Goal: Transaction & Acquisition: Purchase product/service

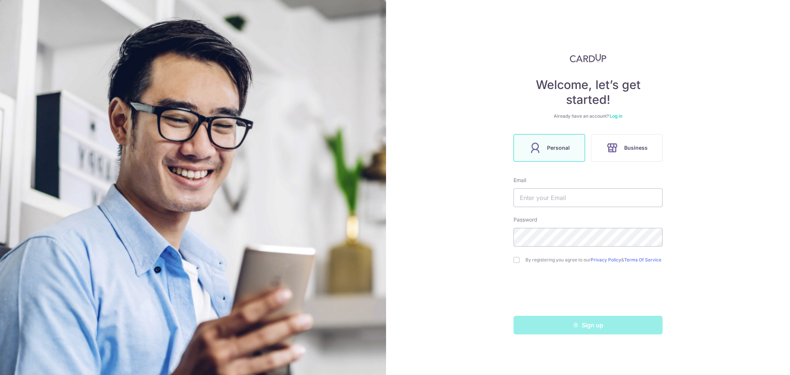
click at [558, 148] on span "Personal" at bounding box center [558, 147] width 23 height 9
click at [549, 197] on input "text" at bounding box center [587, 197] width 149 height 19
type input "[EMAIL_ADDRESS][DOMAIN_NAME]"
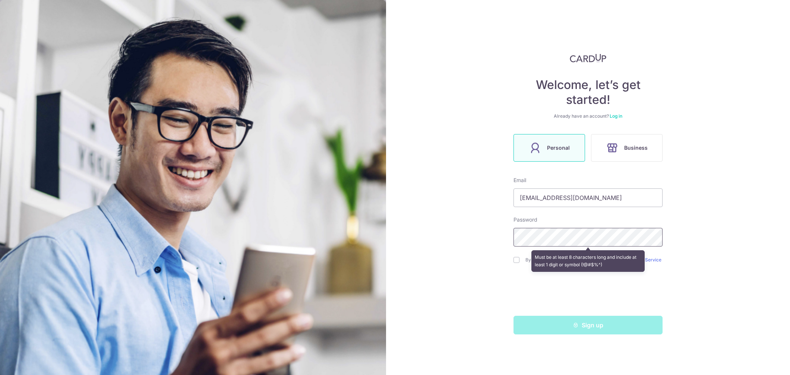
click at [470, 215] on div "Welcome, let’s get started! Already have an account? Log in Personal Business E…" at bounding box center [588, 187] width 404 height 375
click at [516, 263] on input "checkbox" at bounding box center [516, 260] width 6 height 6
checkbox input "true"
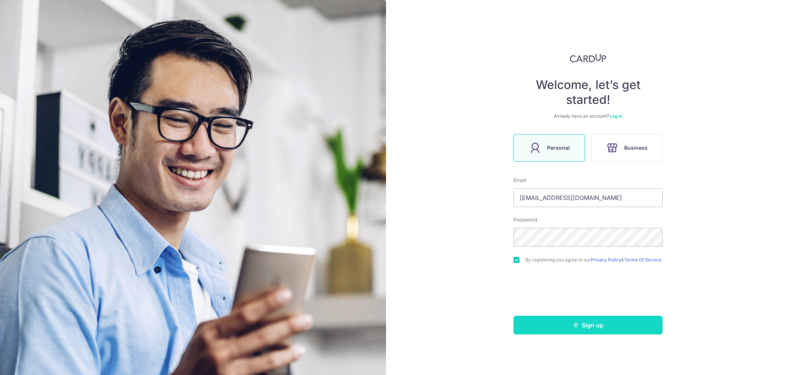
click at [572, 331] on button "Sign up" at bounding box center [587, 325] width 149 height 19
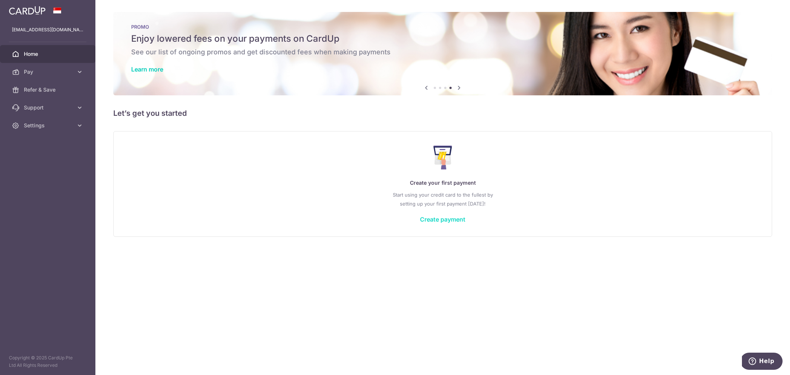
click at [444, 219] on link "Create payment" at bounding box center [442, 219] width 45 height 7
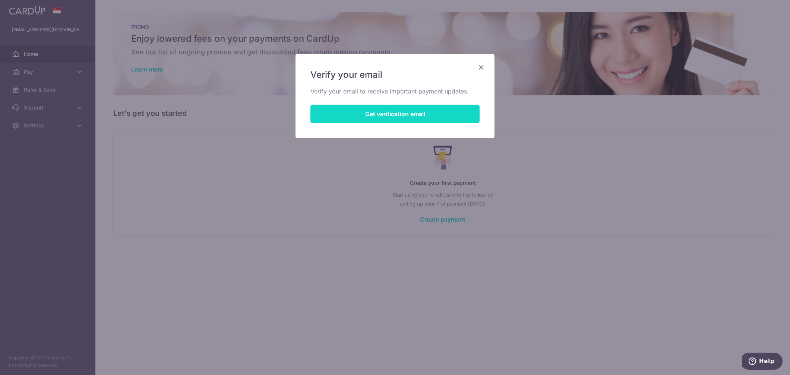
click at [429, 116] on button "Get verification email" at bounding box center [394, 114] width 169 height 19
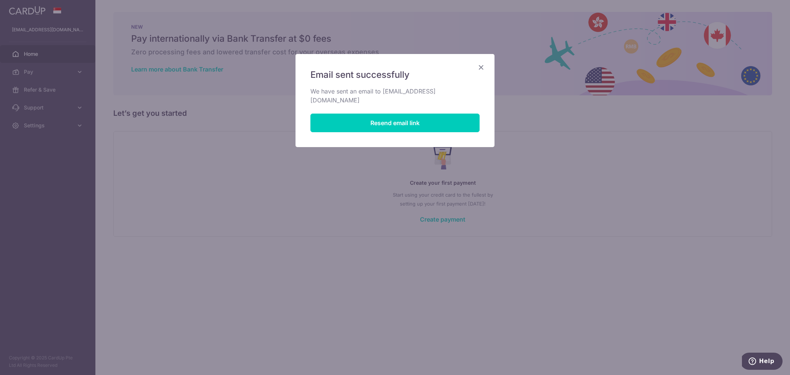
click at [481, 69] on icon "Close" at bounding box center [480, 67] width 9 height 9
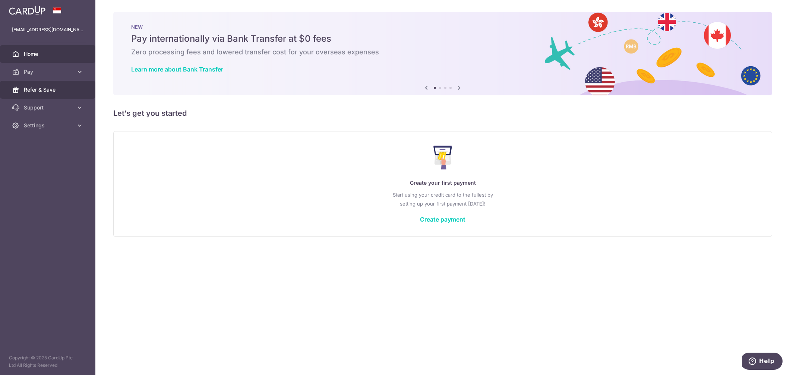
click at [51, 90] on span "Refer & Save" at bounding box center [48, 89] width 49 height 7
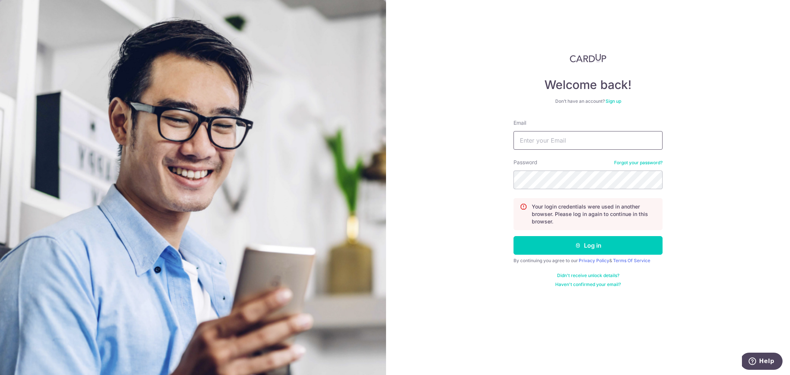
click at [601, 144] on input "Email" at bounding box center [587, 140] width 149 height 19
type input "aisyarila@gmail.com"
click at [612, 246] on button "Log in" at bounding box center [587, 245] width 149 height 19
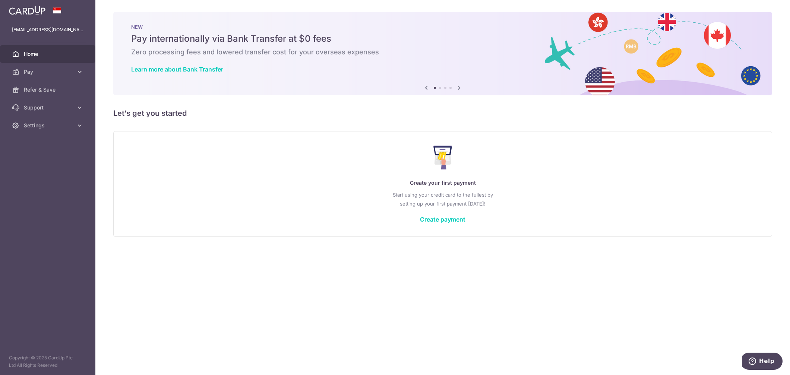
click at [459, 88] on icon at bounding box center [458, 87] width 9 height 9
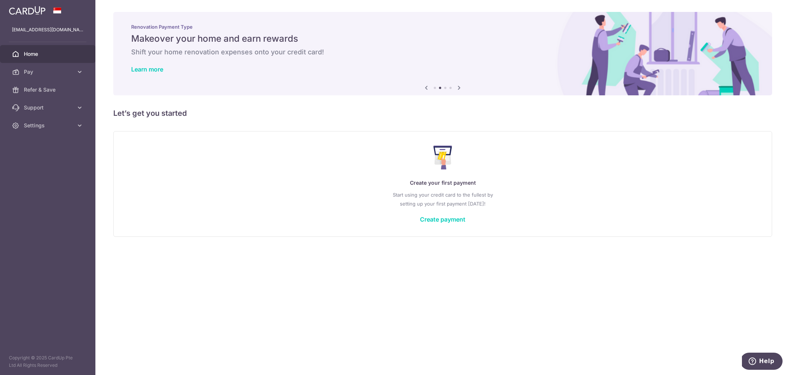
click at [461, 89] on icon at bounding box center [458, 87] width 9 height 9
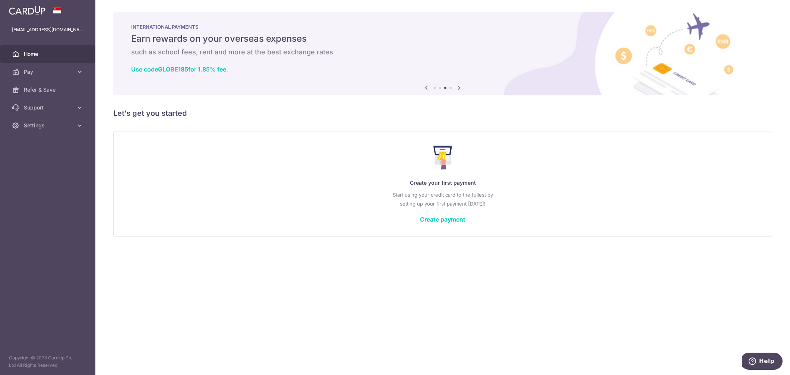
click at [461, 89] on icon at bounding box center [458, 87] width 9 height 9
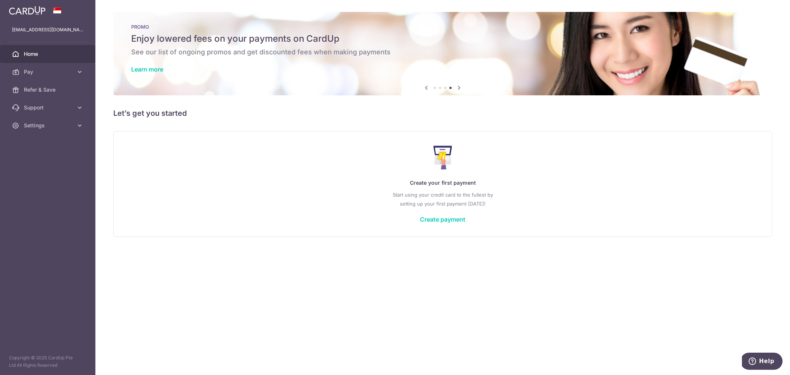
click at [461, 89] on icon at bounding box center [458, 87] width 9 height 9
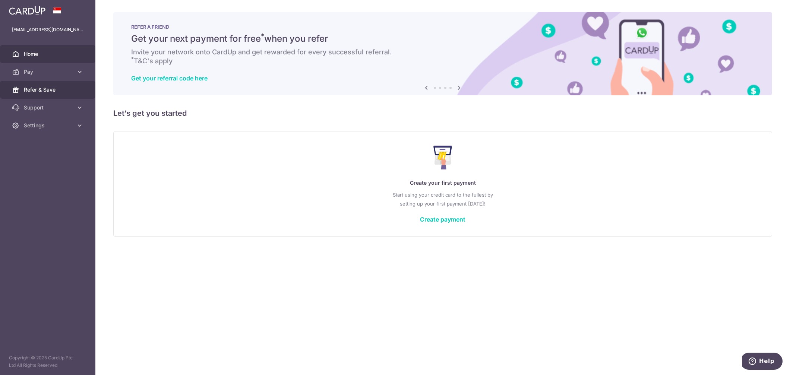
click at [52, 88] on span "Refer & Save" at bounding box center [48, 89] width 49 height 7
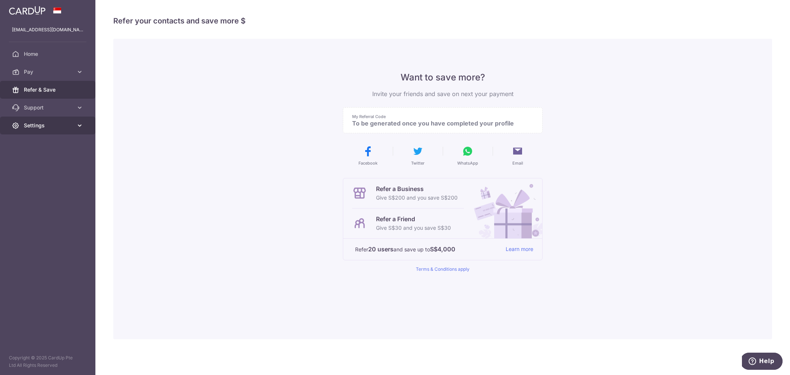
click at [39, 122] on span "Settings" at bounding box center [48, 125] width 49 height 7
click at [39, 104] on span "Support" at bounding box center [48, 107] width 49 height 7
click at [44, 188] on span "Account" at bounding box center [48, 188] width 49 height 7
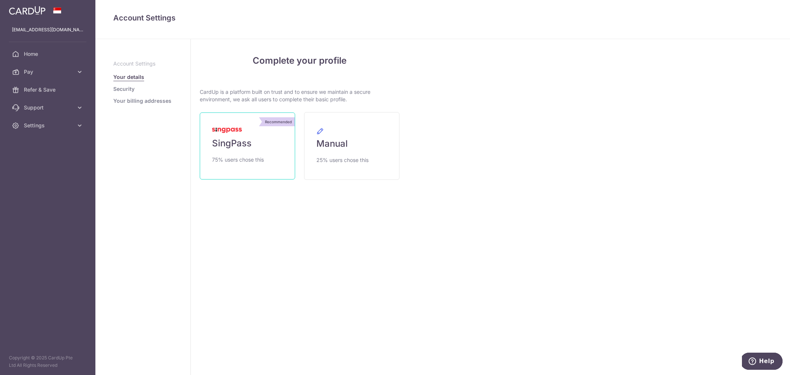
click at [251, 150] on link "Recommended SingPass 75% users chose this" at bounding box center [247, 145] width 95 height 67
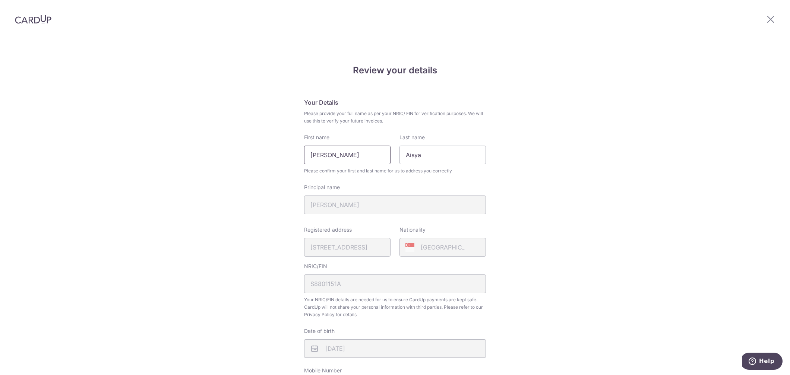
drag, startPoint x: 321, startPoint y: 155, endPoint x: 288, endPoint y: 151, distance: 33.7
click at [288, 151] on div "Review your details Your Details Please provide your full name as per your NRIC…" at bounding box center [395, 295] width 790 height 512
drag, startPoint x: 418, startPoint y: 155, endPoint x: 361, endPoint y: 144, distance: 58.1
click at [360, 145] on div "First name Rila Binte Aliman Last name Aisya" at bounding box center [394, 149] width 191 height 31
drag, startPoint x: 364, startPoint y: 155, endPoint x: 288, endPoint y: 144, distance: 77.2
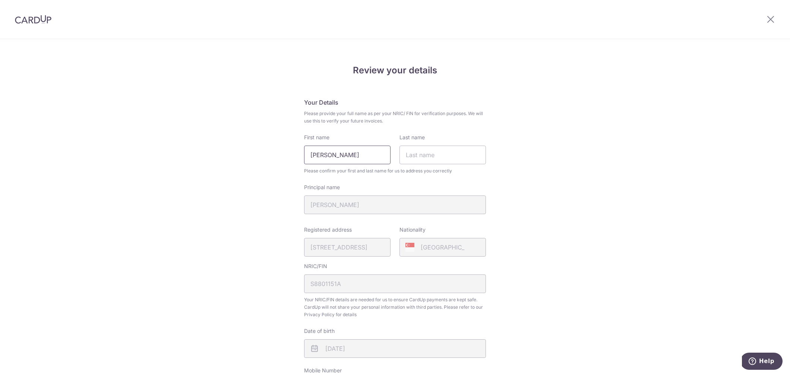
click at [288, 144] on div "Review your details Your Details Please provide your full name as per your NRIC…" at bounding box center [395, 295] width 790 height 512
paste input "Aisya"
type input "Aisya Rila"
click at [419, 158] on input "Last name" at bounding box center [442, 155] width 86 height 19
type input "[PERSON_NAME]"
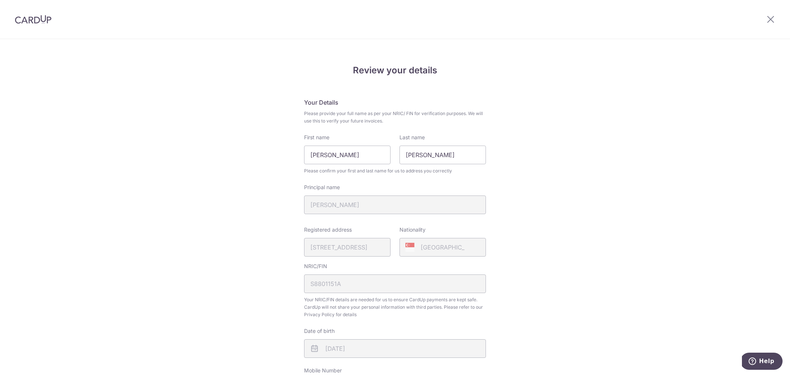
click at [543, 199] on div "Review your details Your Details Please provide your full name as per your NRIC…" at bounding box center [395, 295] width 790 height 512
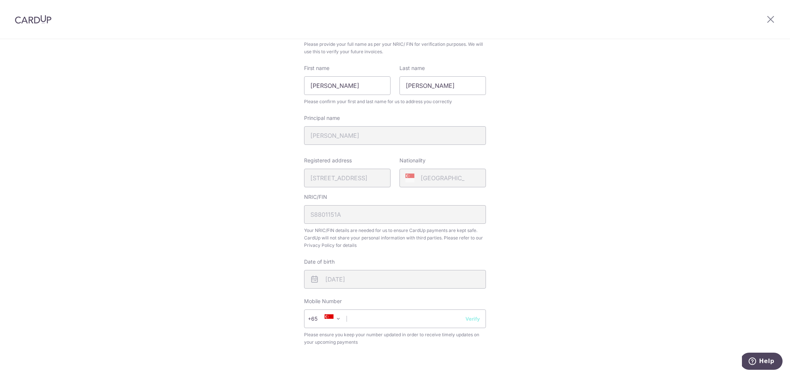
scroll to position [177, 0]
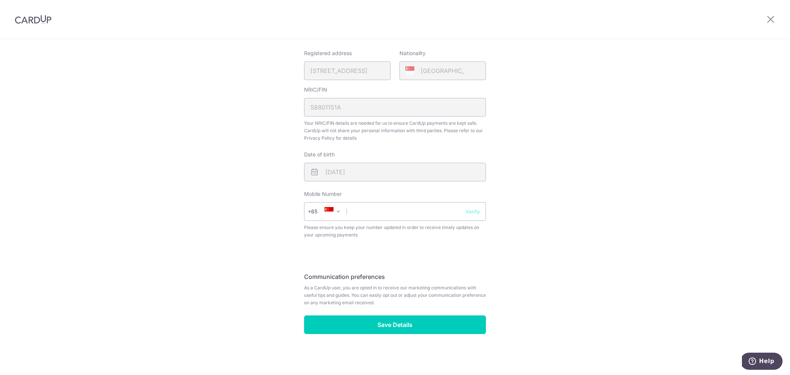
click at [436, 224] on span "Please ensure you keep your number updated in order to receive timely updates o…" at bounding box center [395, 231] width 182 height 15
click at [437, 212] on input "text" at bounding box center [395, 211] width 182 height 19
type input "92215662"
click at [467, 210] on button "Verify" at bounding box center [472, 211] width 15 height 7
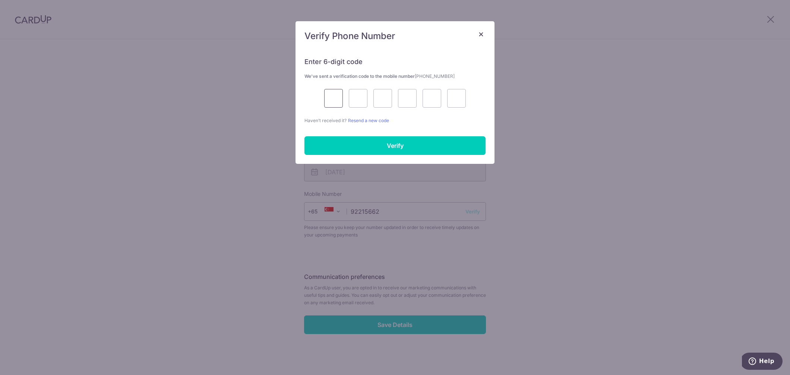
click at [337, 98] on input "text" at bounding box center [333, 98] width 19 height 19
type input "8"
type input "0"
type input "8"
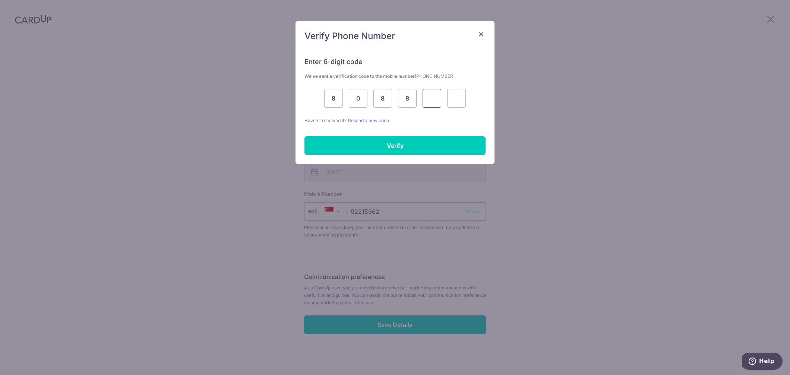
type input "8"
drag, startPoint x: 339, startPoint y: 100, endPoint x: 325, endPoint y: 96, distance: 14.6
click at [328, 98] on input "8" at bounding box center [333, 98] width 19 height 19
type input "9"
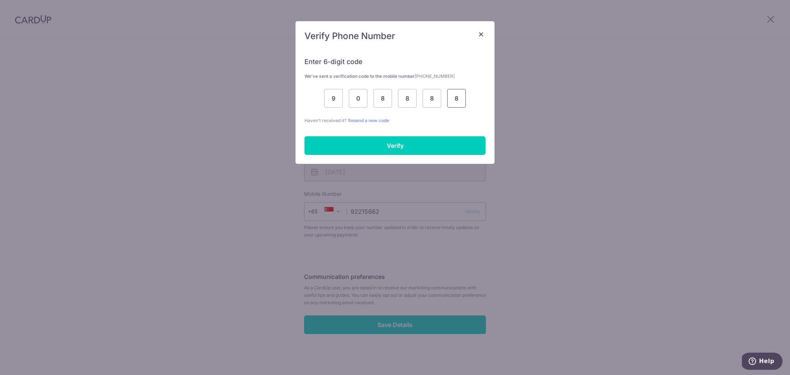
type input "0"
drag, startPoint x: 328, startPoint y: 98, endPoint x: 495, endPoint y: 110, distance: 167.6
click at [495, 111] on div "× Verify Phone Number Enter 6-digit code We’ve sent a verification code to the …" at bounding box center [395, 187] width 790 height 375
type input "9"
click at [331, 95] on input "9" at bounding box center [333, 98] width 19 height 19
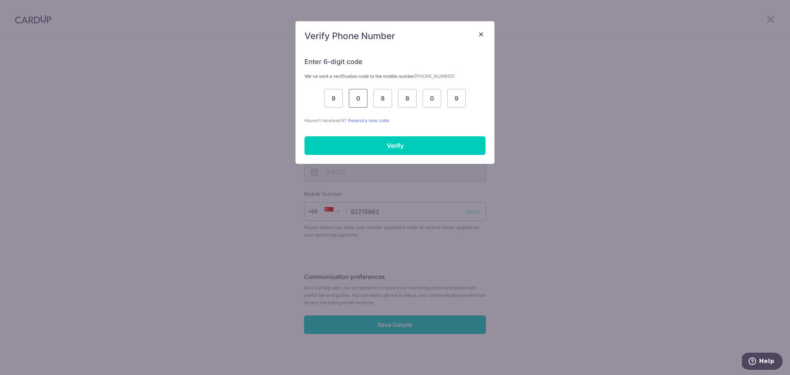
click at [356, 98] on input "0" at bounding box center [358, 98] width 19 height 19
type input "8"
click at [378, 98] on input "8" at bounding box center [382, 98] width 19 height 19
type input "0"
click at [429, 99] on input "0" at bounding box center [431, 98] width 19 height 19
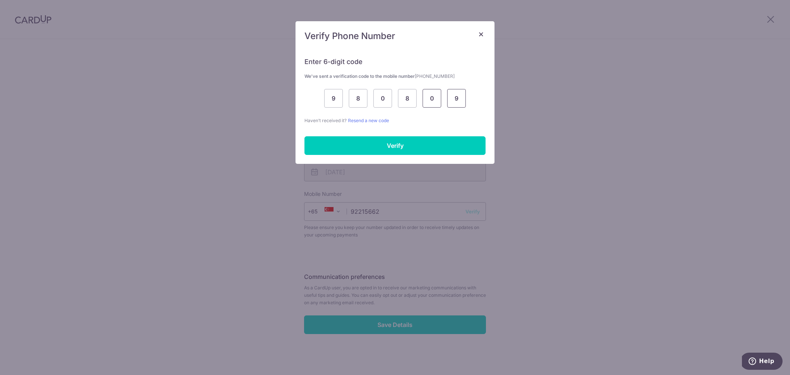
type input "8"
click at [453, 99] on input "9" at bounding box center [456, 98] width 19 height 19
type input "8"
click at [412, 144] on input "Verify" at bounding box center [394, 145] width 181 height 19
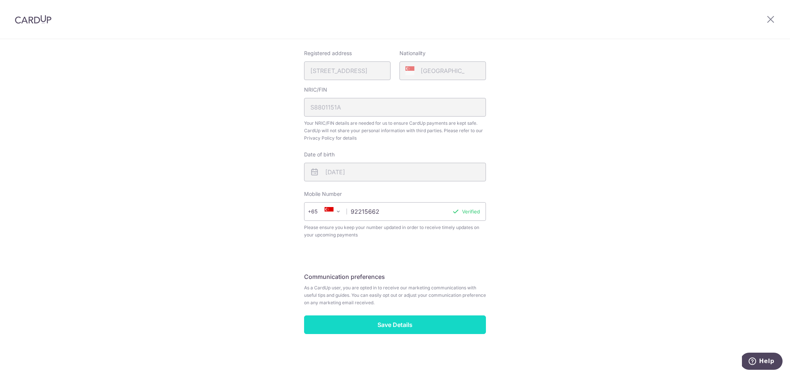
click at [432, 325] on input "Save Details" at bounding box center [395, 324] width 182 height 19
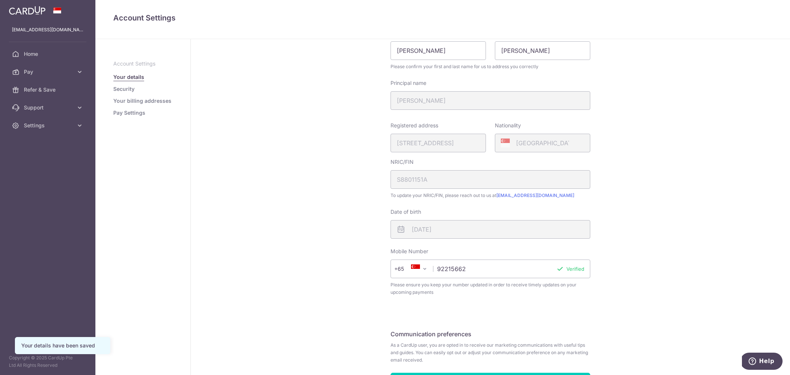
scroll to position [52, 0]
click at [129, 88] on link "Security" at bounding box center [123, 88] width 21 height 7
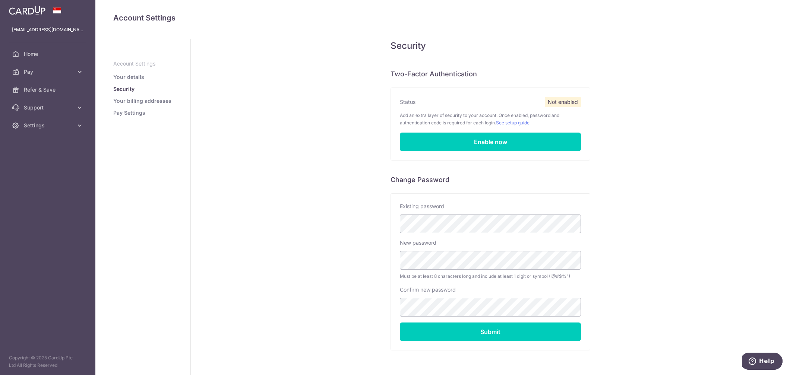
scroll to position [45, 0]
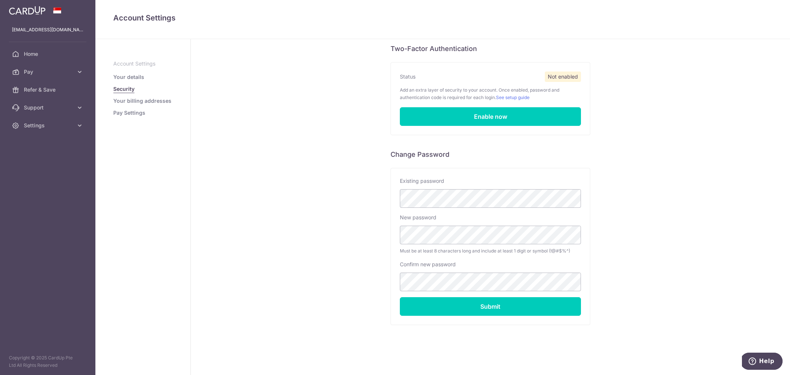
click at [139, 104] on link "Your billing addresses" at bounding box center [142, 100] width 58 height 7
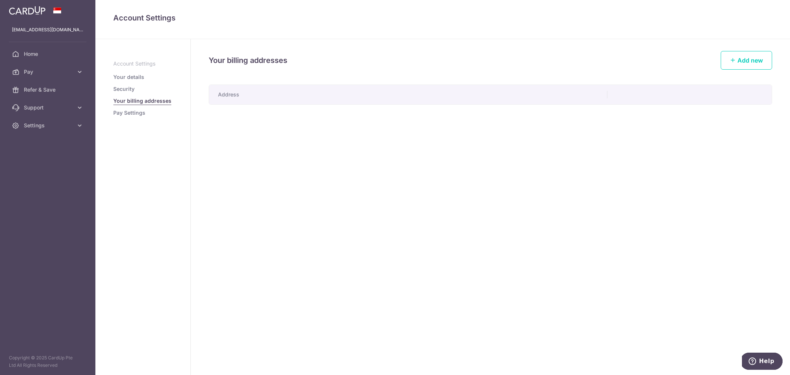
click at [257, 98] on th "Address" at bounding box center [408, 94] width 398 height 19
click at [129, 111] on link "Pay Settings" at bounding box center [129, 112] width 32 height 7
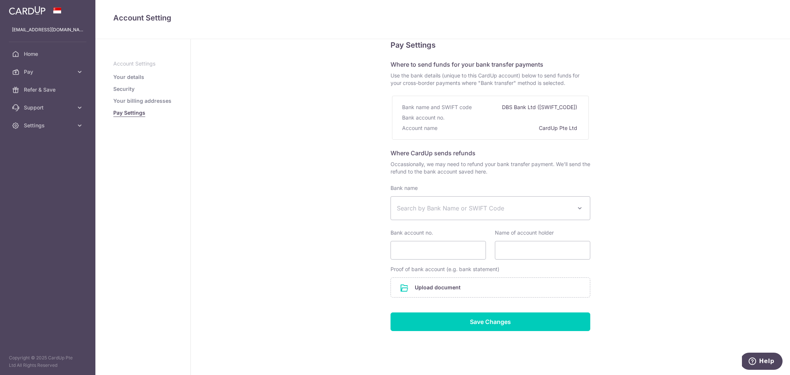
scroll to position [22, 0]
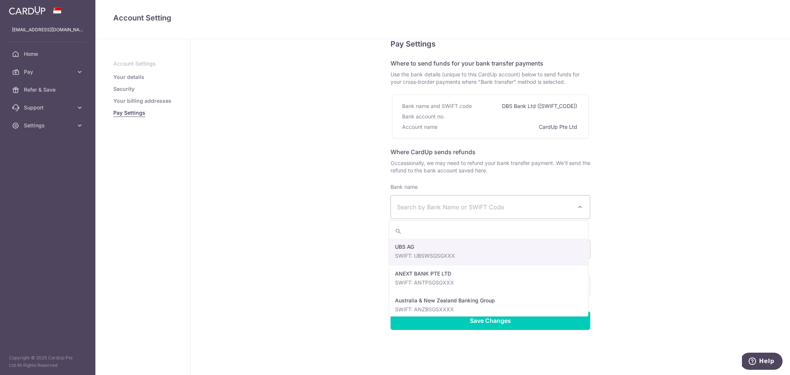
click at [404, 201] on span "Search by Bank Name or SWIFT Code" at bounding box center [490, 207] width 199 height 23
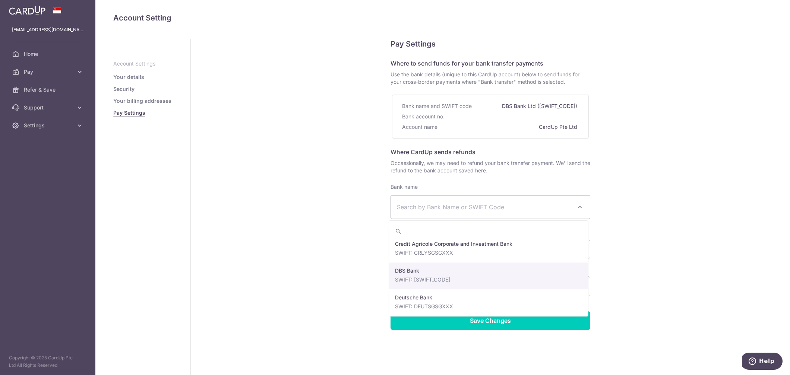
scroll to position [580, 0]
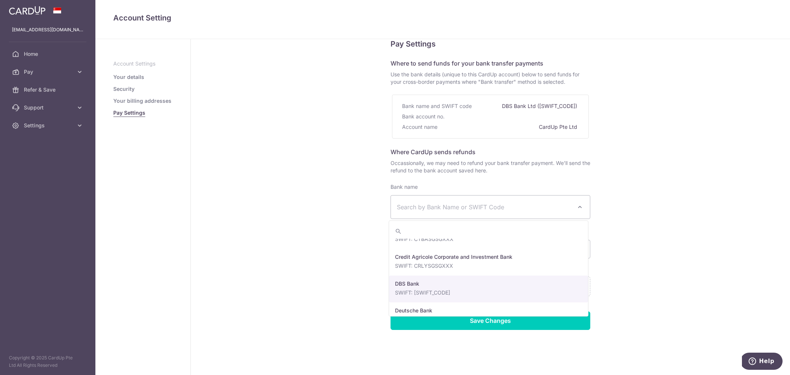
select select "6"
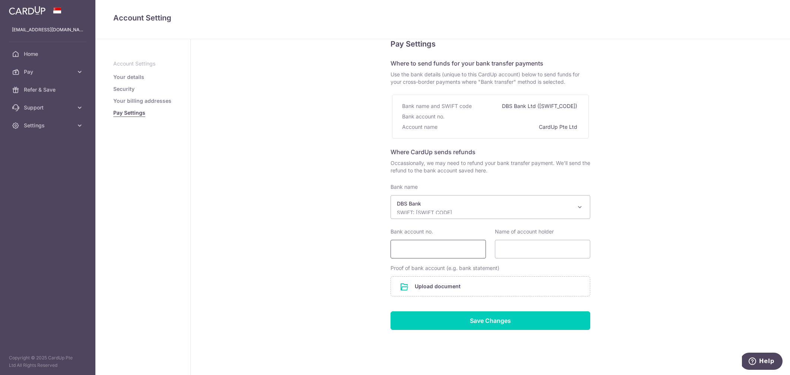
click at [422, 250] on input "Bank account no." at bounding box center [437, 249] width 95 height 19
type input "175112995"
click at [341, 257] on div "Pay Settings Where to send funds for your bank transfer payments Use the bank d…" at bounding box center [490, 201] width 599 height 369
click at [515, 253] on input "Name of account holder" at bounding box center [542, 249] width 95 height 19
type input "Aisya Rila"
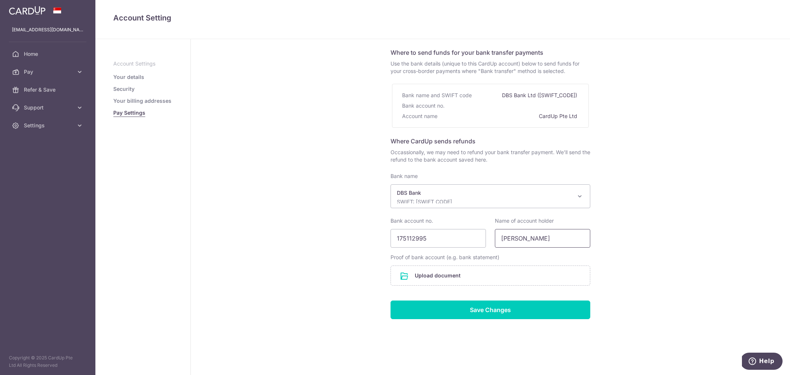
scroll to position [25, 0]
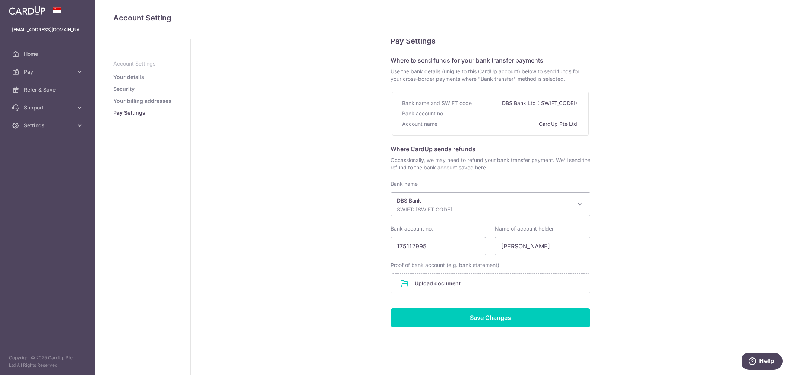
click at [624, 235] on div "Pay Settings Where to send funds for your bank transfer payments Use the bank d…" at bounding box center [490, 198] width 599 height 369
click at [147, 101] on link "Your billing addresses" at bounding box center [142, 100] width 58 height 7
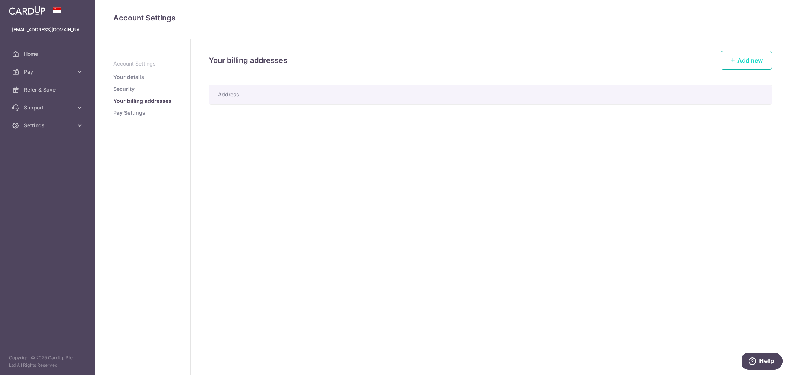
click at [730, 60] on icon at bounding box center [733, 60] width 6 height 6
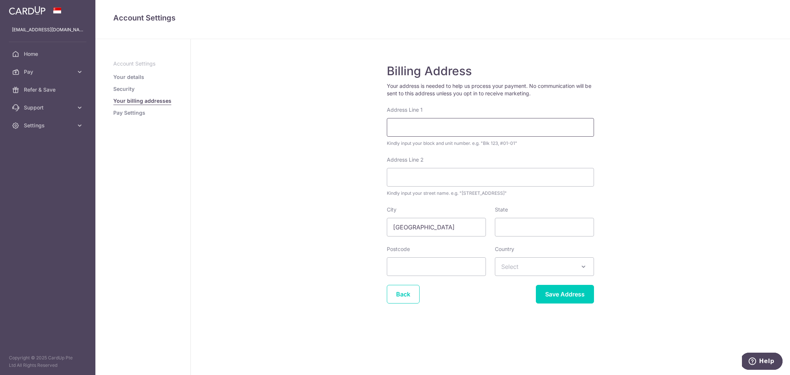
click at [464, 130] on input "Address Line 1" at bounding box center [490, 127] width 207 height 19
type input "Blk 833 Jurong West st 81 #01-07"
type input "640833"
select select "199"
click at [548, 296] on input "Save Address" at bounding box center [565, 294] width 58 height 19
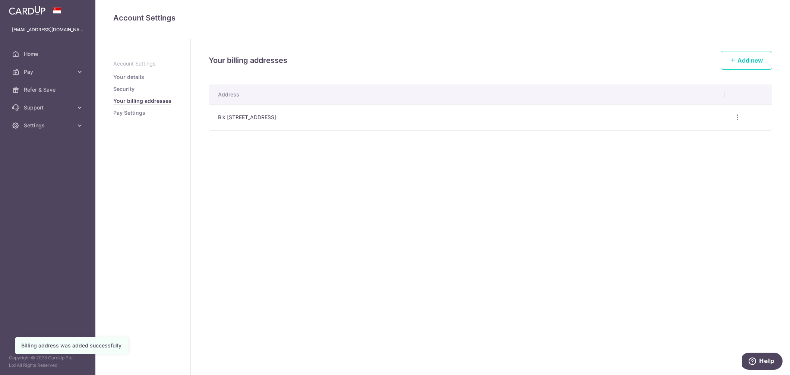
click at [134, 111] on link "Pay Settings" at bounding box center [129, 112] width 32 height 7
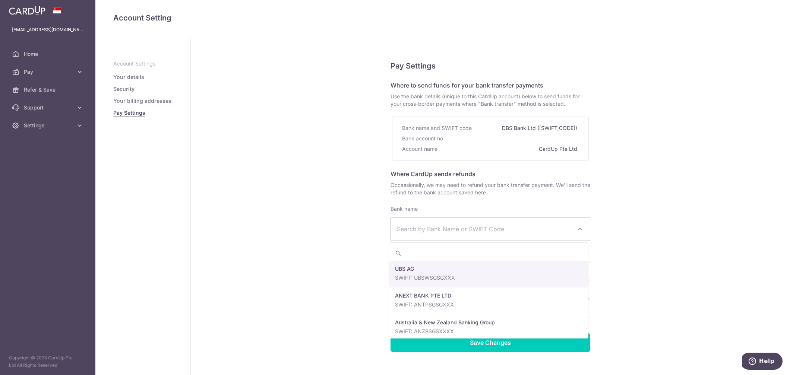
click at [462, 230] on span "Search by Bank Name or SWIFT Code" at bounding box center [484, 229] width 175 height 9
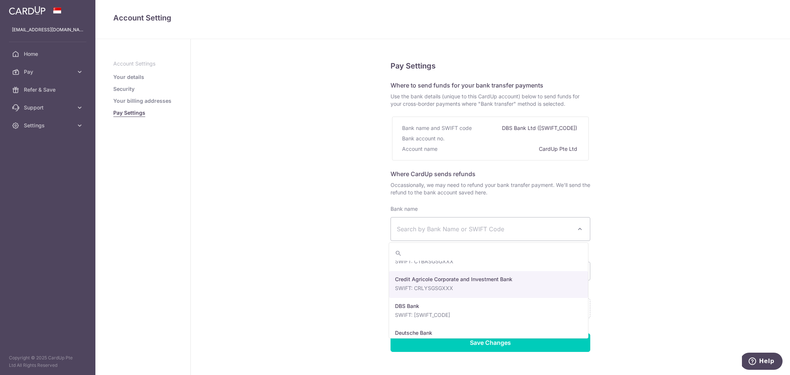
scroll to position [580, 0]
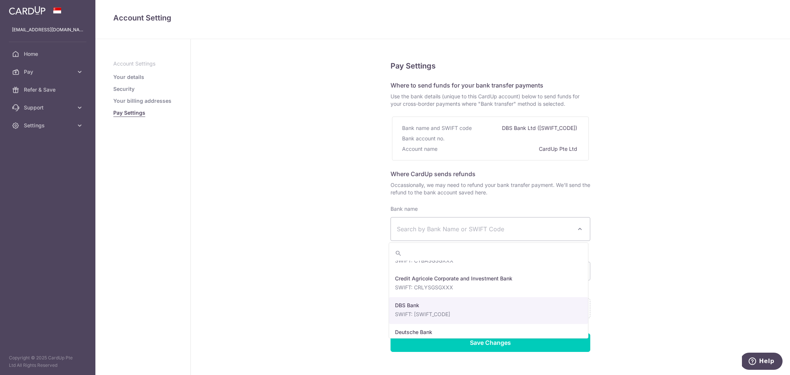
select select "6"
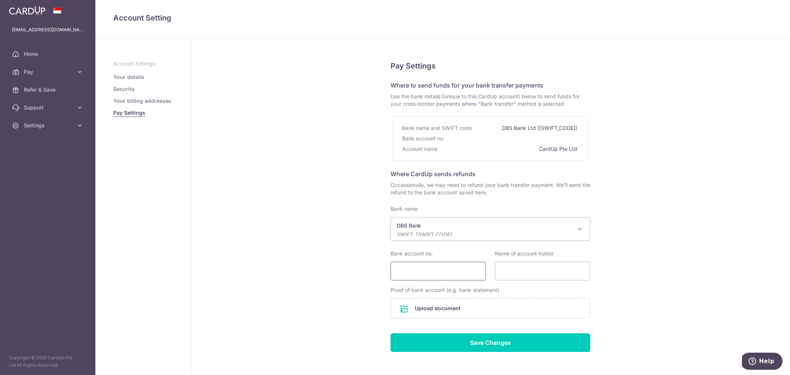
click at [445, 271] on input "Bank account no." at bounding box center [437, 271] width 95 height 19
click at [41, 88] on span "Refer & Save" at bounding box center [48, 89] width 49 height 7
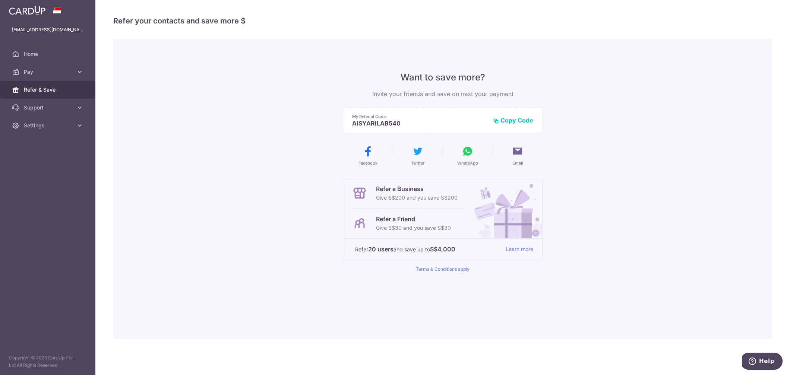
click at [513, 120] on button "Copy Code" at bounding box center [513, 120] width 40 height 7
click at [41, 74] on span "Pay" at bounding box center [48, 71] width 49 height 7
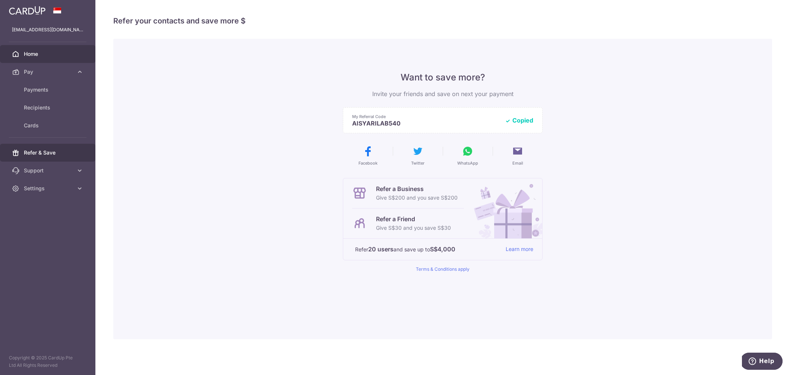
click at [38, 55] on span "Home" at bounding box center [48, 53] width 49 height 7
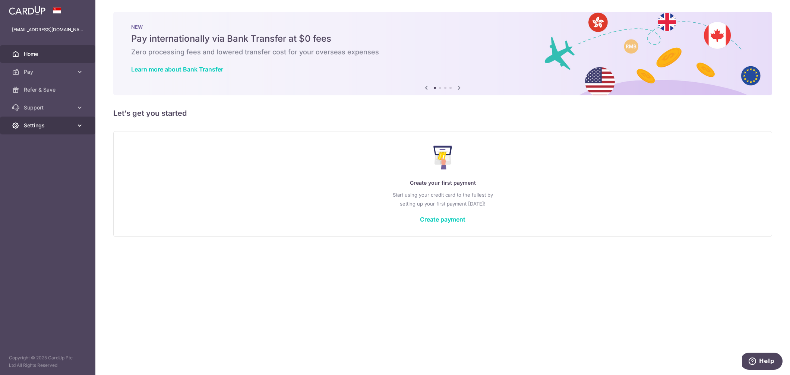
click at [40, 123] on span "Settings" at bounding box center [48, 125] width 49 height 7
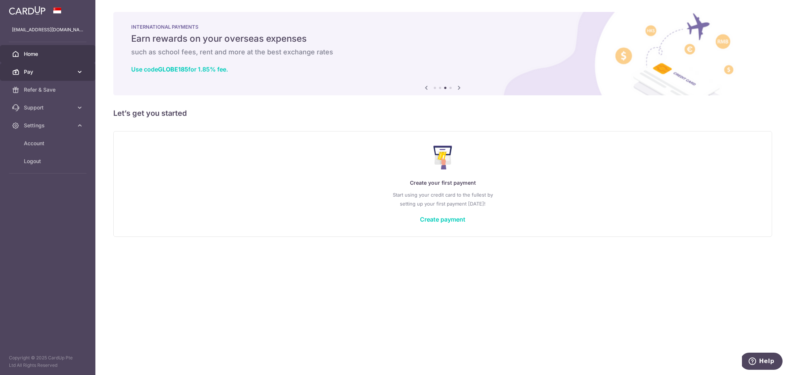
click at [76, 73] on icon at bounding box center [79, 71] width 7 height 7
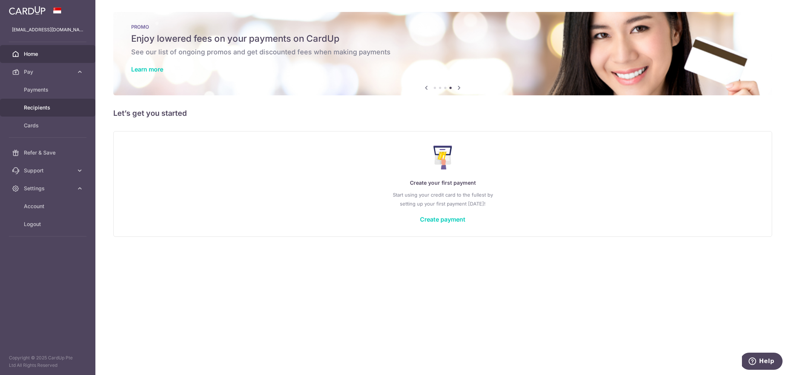
click at [50, 105] on span "Recipients" at bounding box center [48, 107] width 49 height 7
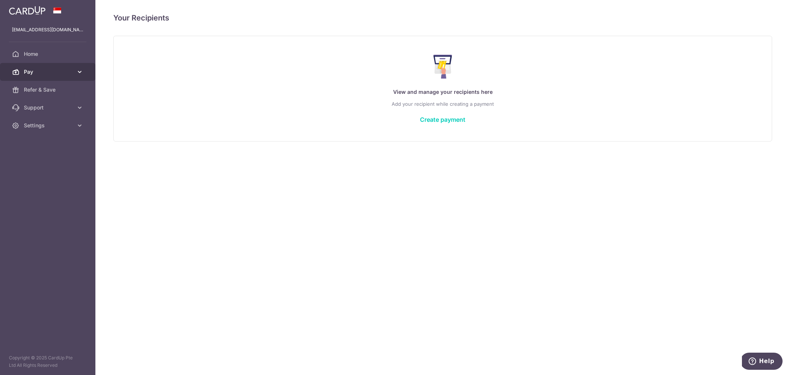
click at [37, 75] on span "Pay" at bounding box center [48, 71] width 49 height 7
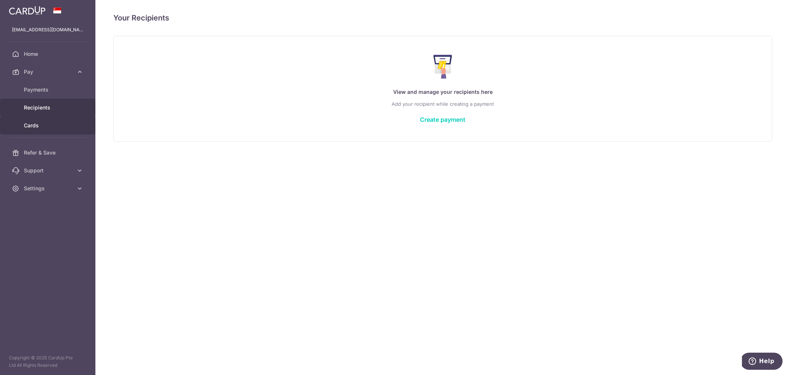
click at [34, 123] on span "Cards" at bounding box center [48, 125] width 49 height 7
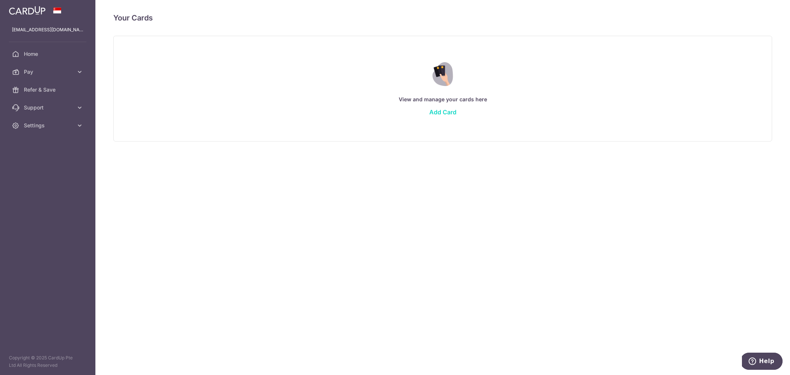
click at [454, 109] on link "Add Card" at bounding box center [442, 111] width 27 height 7
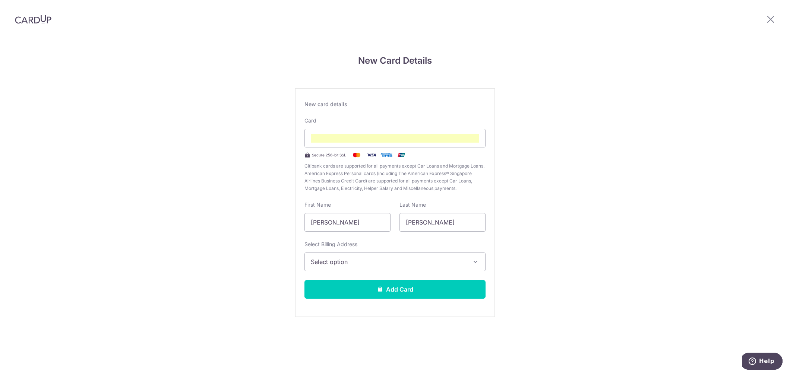
click at [399, 260] on span "Select option" at bounding box center [388, 261] width 155 height 9
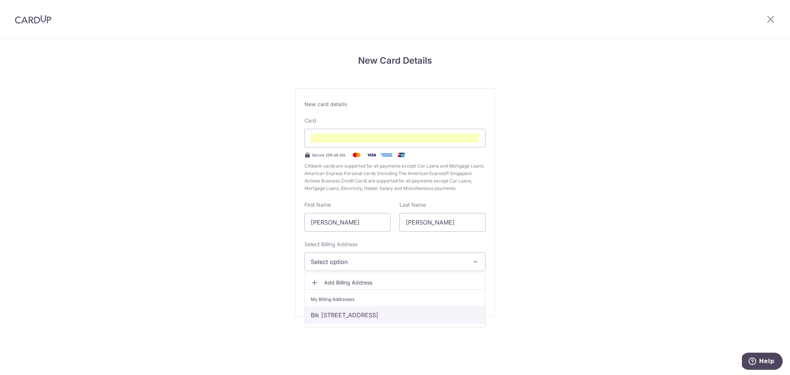
click at [394, 314] on link "Blk [STREET_ADDRESS]" at bounding box center [395, 315] width 180 height 18
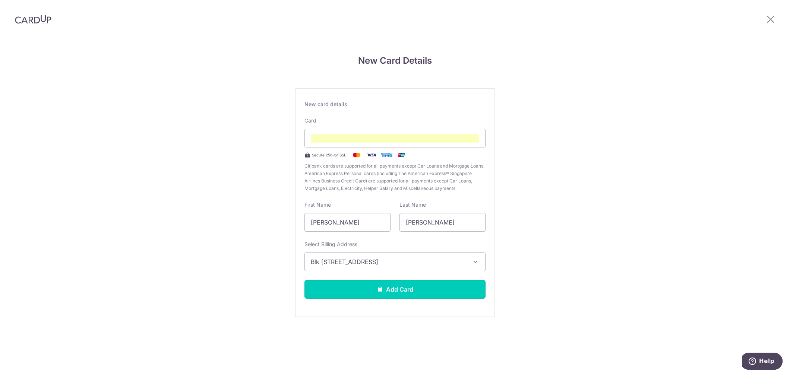
click at [397, 289] on button "Add Card" at bounding box center [394, 289] width 181 height 19
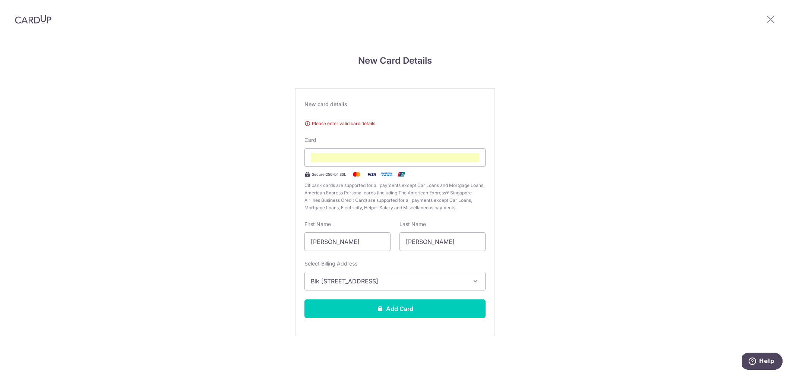
click at [361, 119] on div "Please enter valid card details. Card Secure 256-bit SSL Citibank cards are sup…" at bounding box center [394, 164] width 181 height 95
click at [362, 122] on span "Please enter valid card details." at bounding box center [394, 123] width 181 height 7
click at [364, 124] on span "Please enter valid card details." at bounding box center [394, 123] width 181 height 7
click at [375, 125] on span "Please enter valid card details." at bounding box center [394, 123] width 181 height 7
click at [341, 107] on div "New card details" at bounding box center [394, 104] width 181 height 7
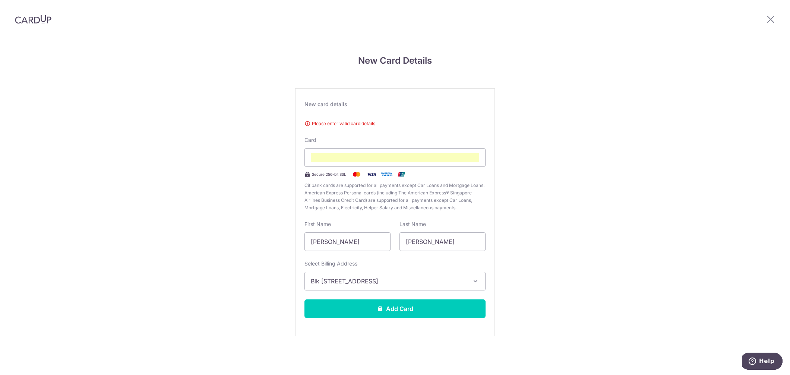
click at [334, 105] on div "New card details" at bounding box center [394, 104] width 181 height 7
click at [330, 112] on div "New card details Please enter valid card details. Card Secure 256-bit SSL Citib…" at bounding box center [395, 212] width 200 height 248
click at [331, 124] on span "Please enter valid card details." at bounding box center [394, 123] width 181 height 7
click at [309, 124] on span "Please enter valid card details." at bounding box center [394, 123] width 181 height 7
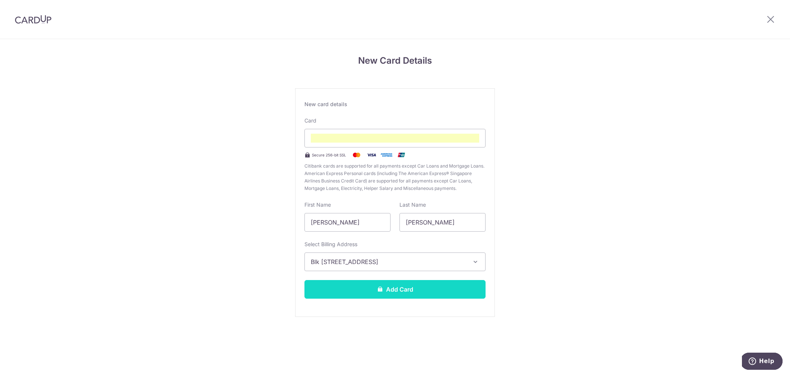
click at [441, 287] on button "Add Card" at bounding box center [394, 289] width 181 height 19
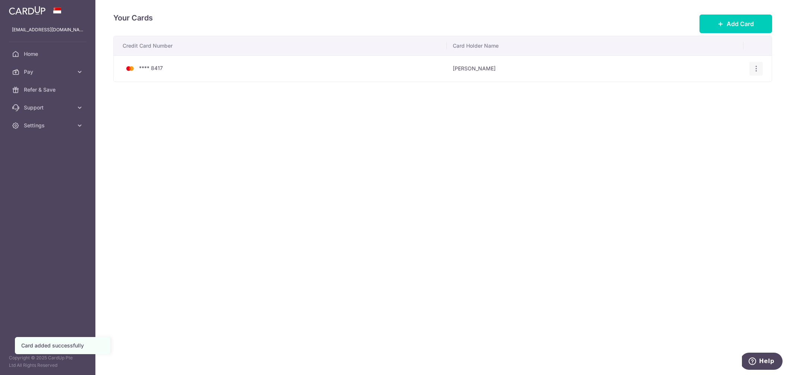
click at [757, 68] on icon "button" at bounding box center [756, 69] width 8 height 8
click at [637, 112] on div "Credit Card Number Card Holder Name **** 8417 [PERSON_NAME] View/Edit [GEOGRAPH…" at bounding box center [442, 82] width 658 height 93
click at [53, 107] on span "Support" at bounding box center [48, 107] width 49 height 7
click at [38, 168] on span "Settings" at bounding box center [48, 170] width 49 height 7
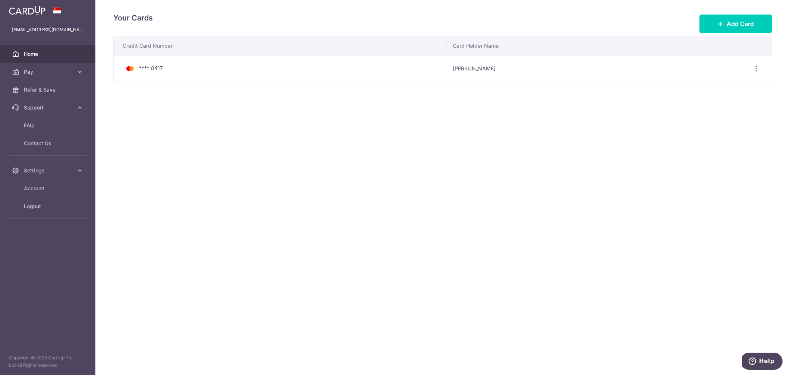
click at [41, 57] on span "Home" at bounding box center [48, 53] width 49 height 7
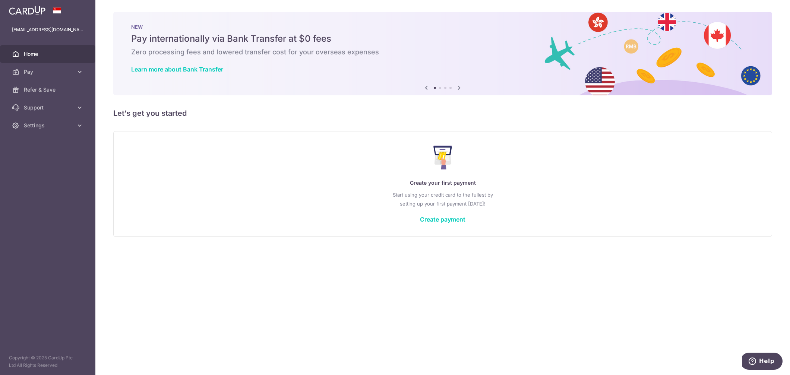
click at [460, 87] on icon at bounding box center [458, 87] width 9 height 9
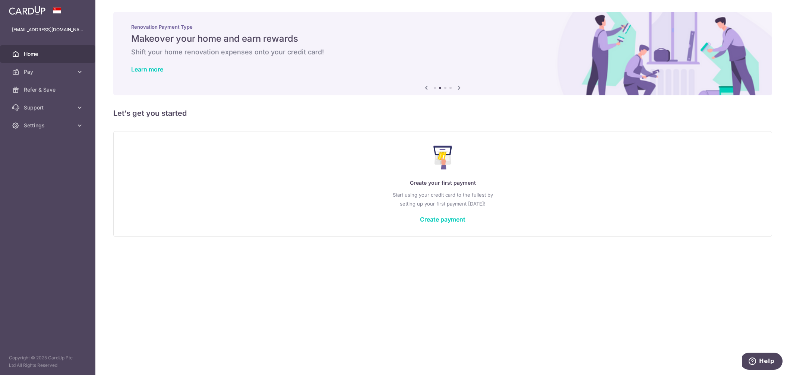
click at [461, 87] on icon at bounding box center [458, 87] width 9 height 9
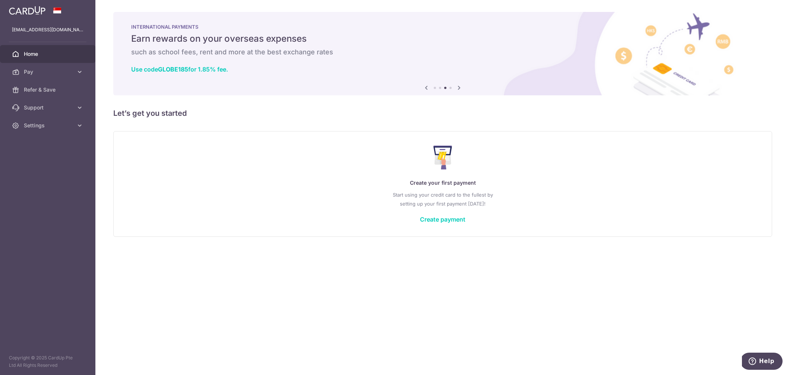
click at [461, 87] on icon at bounding box center [458, 87] width 9 height 9
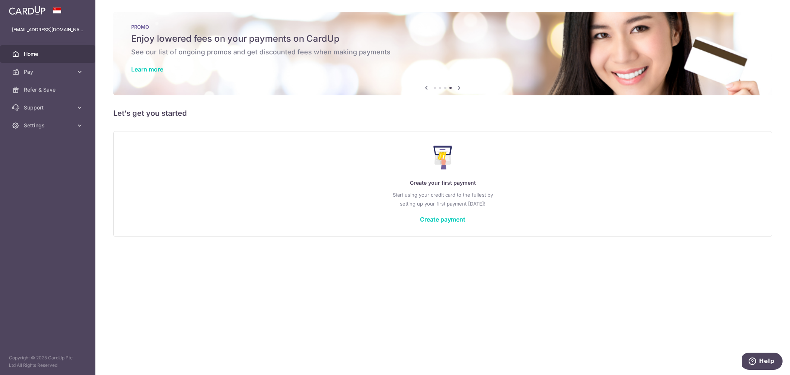
click at [461, 88] on icon at bounding box center [458, 87] width 9 height 9
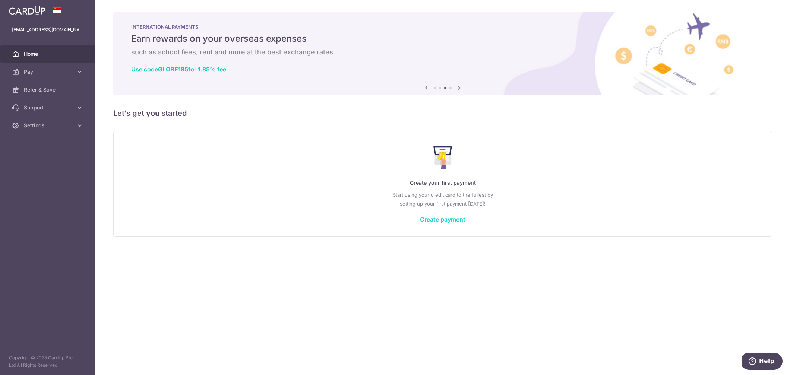
click at [434, 219] on link "Create payment" at bounding box center [442, 219] width 45 height 7
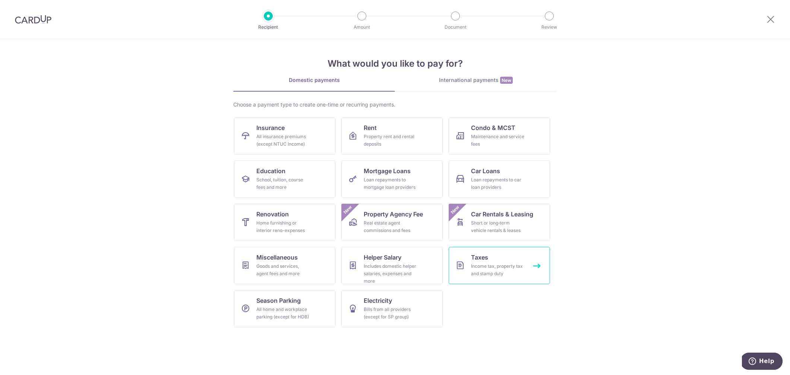
click at [506, 266] on div "Income tax, property tax and stamp duty" at bounding box center [498, 270] width 54 height 15
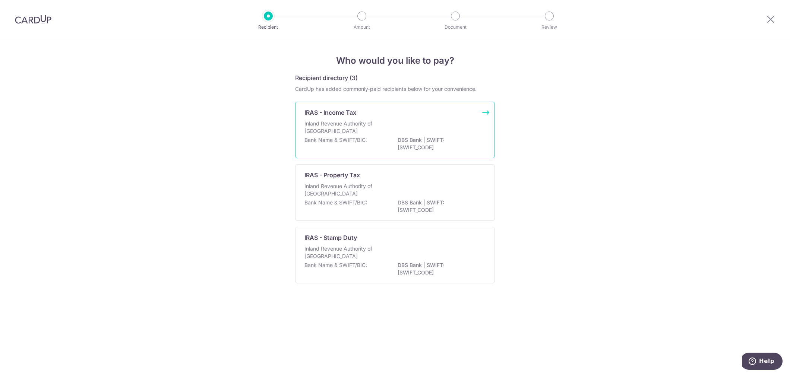
click at [444, 119] on div "IRAS - Income Tax Inland Revenue Authority of Singapore Bank Name & SWIFT/BIC: …" at bounding box center [395, 130] width 200 height 57
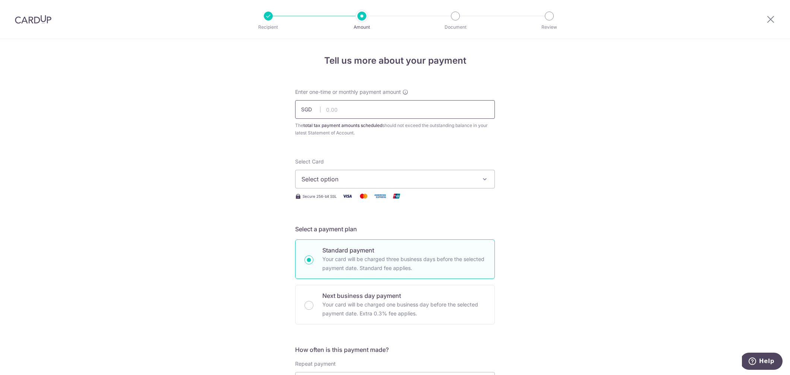
click at [388, 109] on input "text" at bounding box center [395, 109] width 200 height 19
paste input "2,514.40"
type input "2,514.40"
click at [481, 176] on icon "button" at bounding box center [484, 178] width 7 height 7
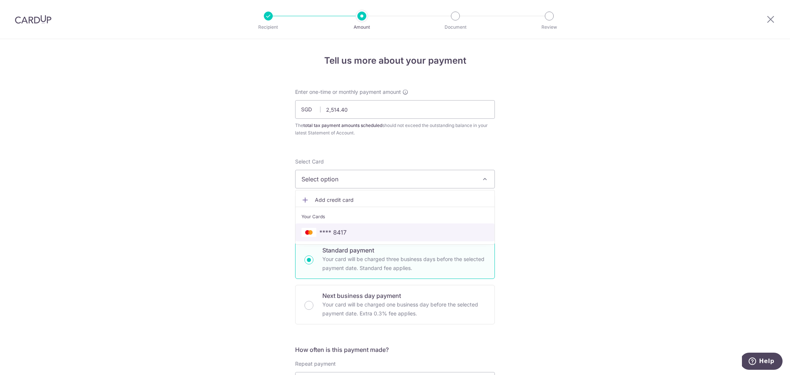
click at [410, 234] on span "**** 8417" at bounding box center [394, 232] width 187 height 9
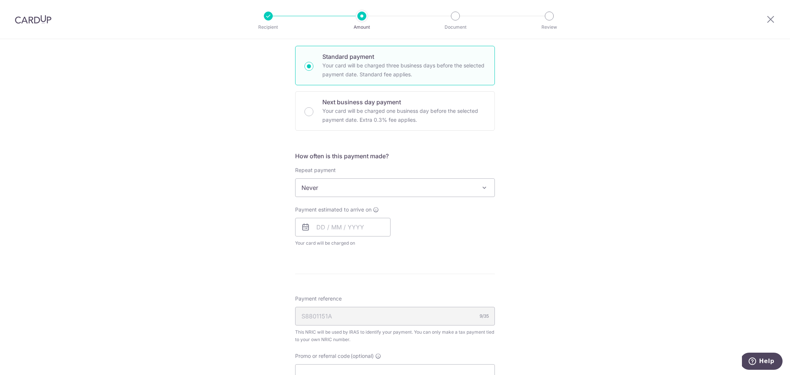
scroll to position [194, 0]
click at [329, 229] on input "text" at bounding box center [342, 226] width 95 height 19
click at [544, 239] on div "Tell us more about your payment Enter one-time or monthly payment amount SGD 2,…" at bounding box center [395, 191] width 790 height 692
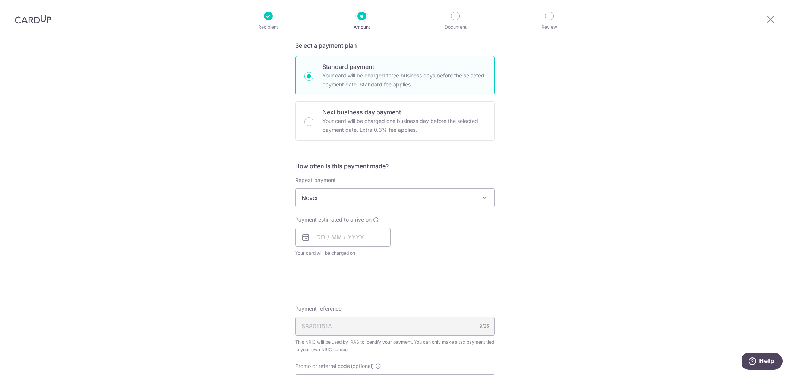
scroll to position [215, 0]
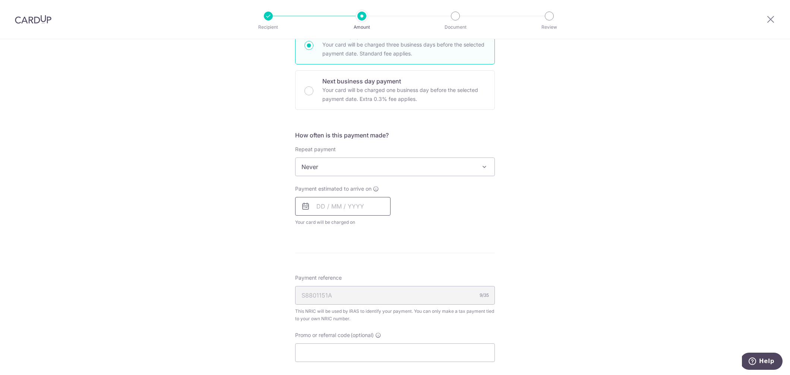
click at [356, 208] on input "text" at bounding box center [342, 206] width 95 height 19
click at [307, 225] on div "Prev Next Sep Oct Nov [DATE] 2026" at bounding box center [354, 227] width 118 height 18
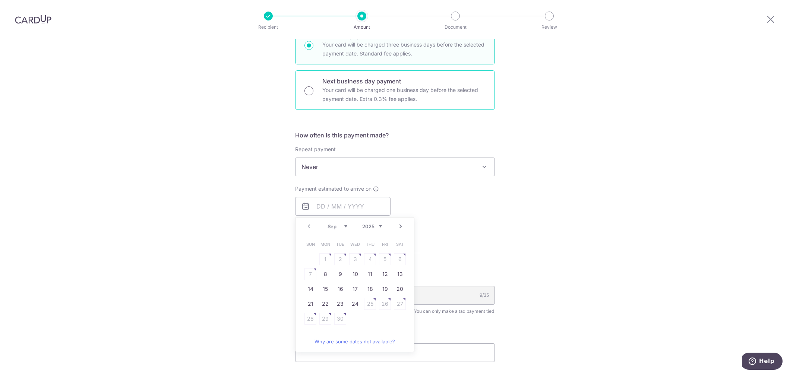
click at [309, 92] on input "Next business day payment Your card will be charged one business day before the…" at bounding box center [308, 90] width 9 height 9
radio input "true"
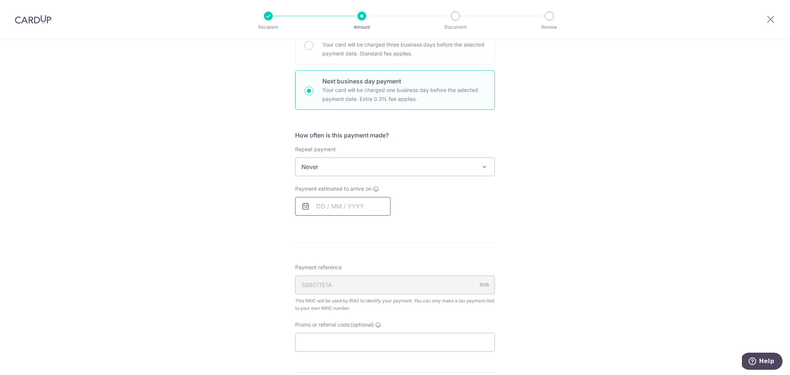
click at [352, 204] on input "text" at bounding box center [342, 206] width 95 height 19
click at [308, 48] on input "Standard payment Your card will be charged three business days before the selec…" at bounding box center [308, 45] width 9 height 9
radio input "true"
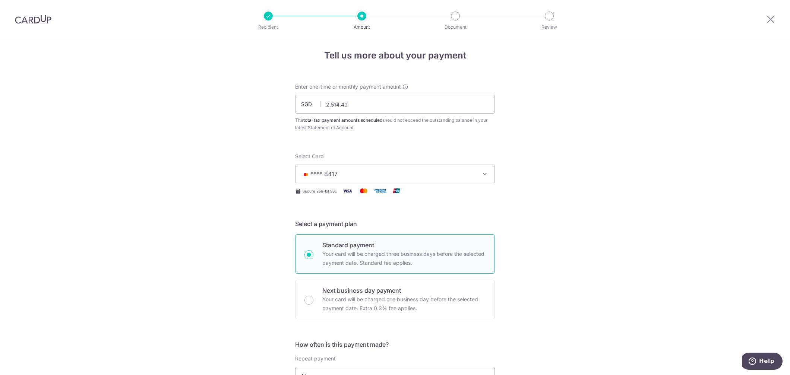
scroll to position [0, 0]
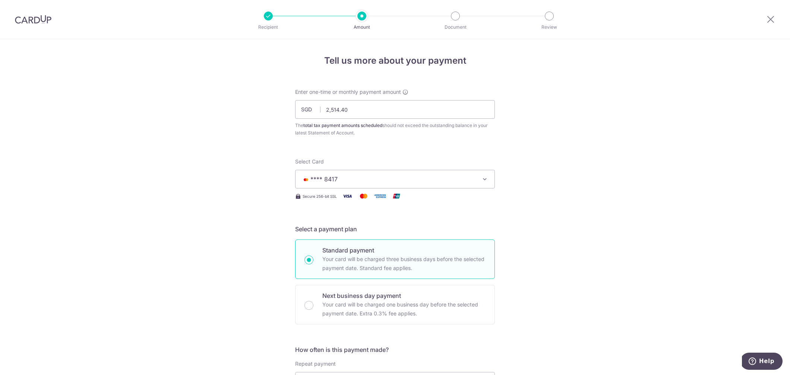
click at [37, 16] on img at bounding box center [33, 19] width 36 height 9
